Goal: Transaction & Acquisition: Purchase product/service

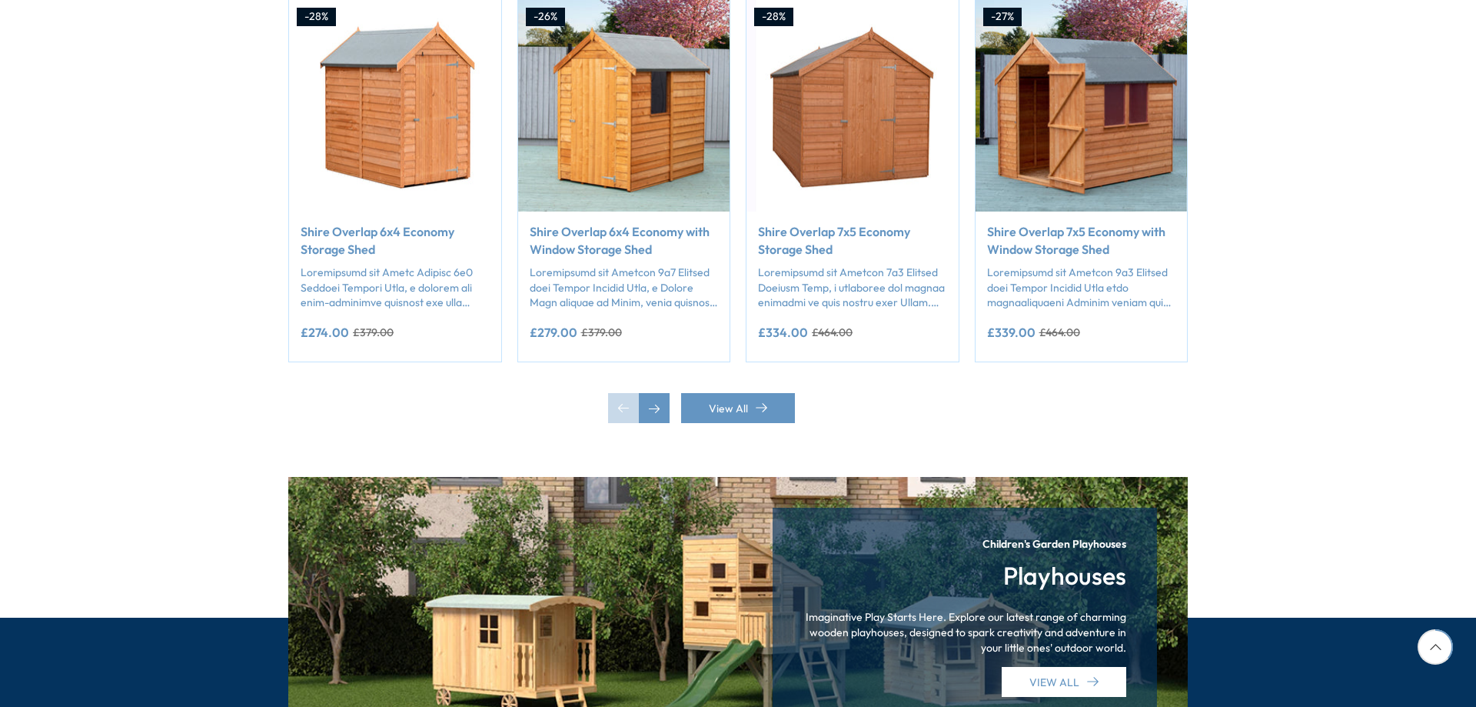
scroll to position [0, 4232]
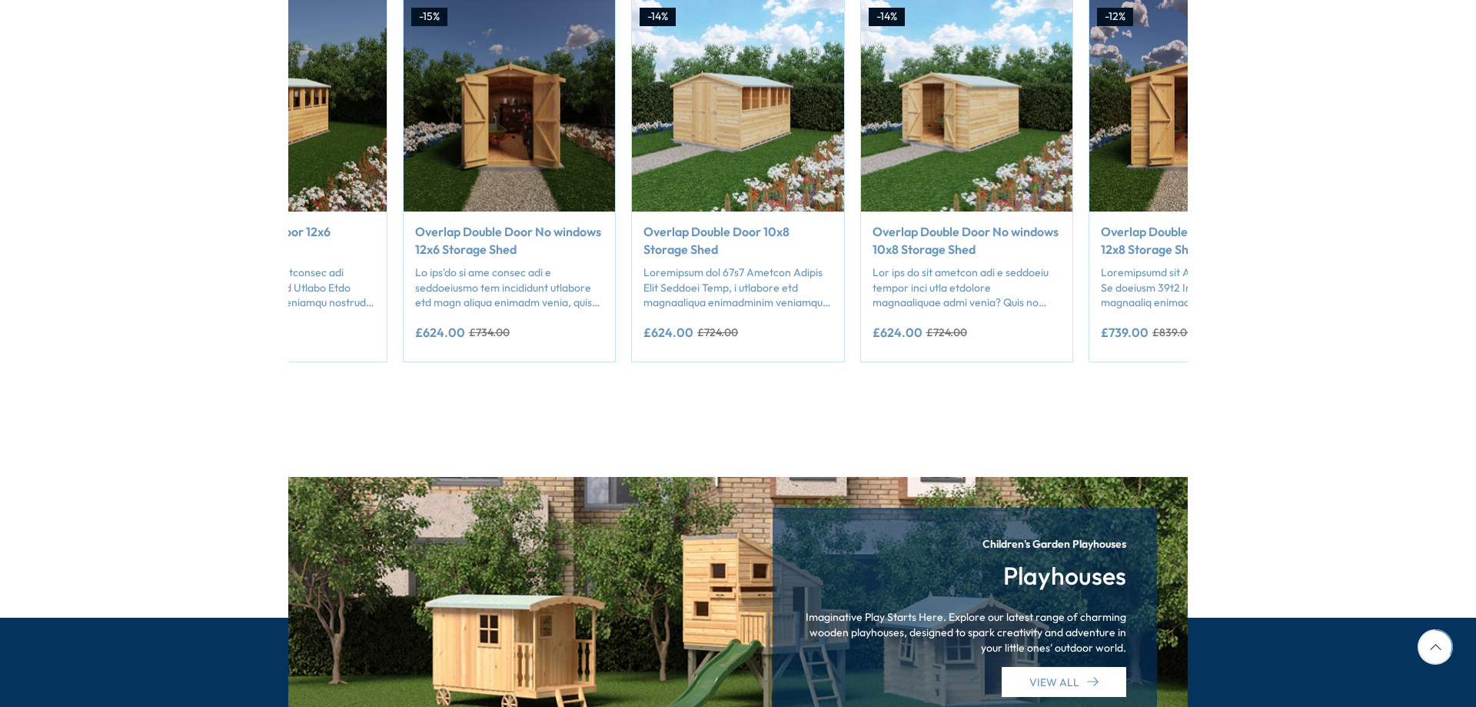
click at [738, 55] on img "21 / 50" at bounding box center [738, 106] width 212 height 212
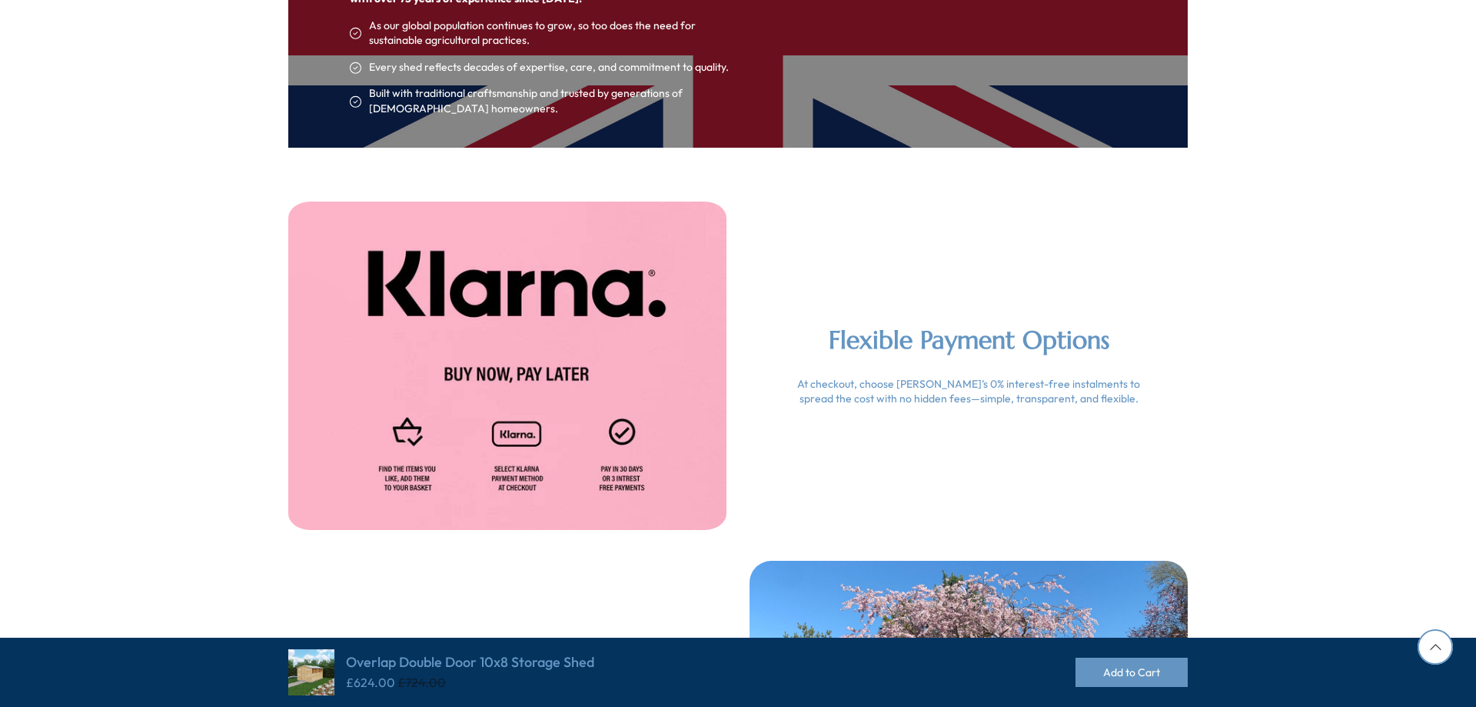
scroll to position [2955, 0]
